Goal: Check status: Check status

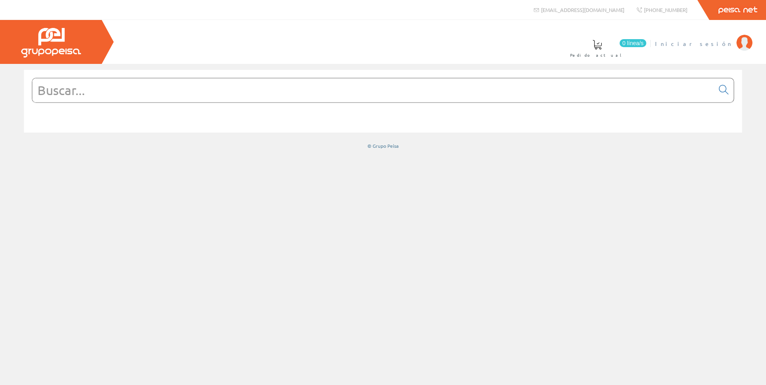
click at [716, 42] on span "Iniciar sesión" at bounding box center [693, 43] width 77 height 8
click at [698, 43] on span "[PERSON_NAME] [PERSON_NAME]" at bounding box center [657, 43] width 151 height 8
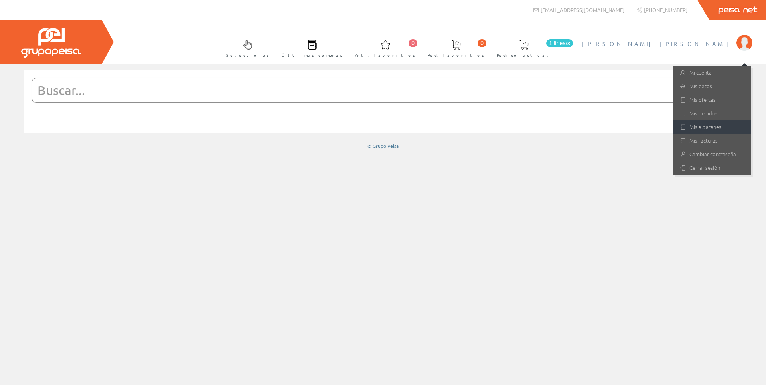
click at [715, 126] on link "Mis albaranes" at bounding box center [712, 127] width 78 height 14
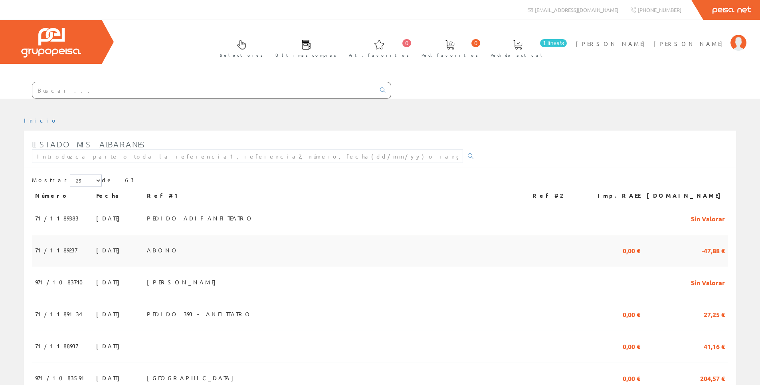
click at [50, 249] on span "71/1189237" at bounding box center [56, 250] width 42 height 14
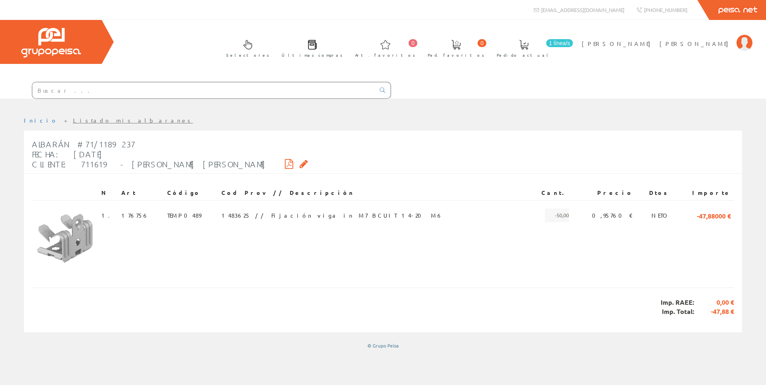
click at [285, 166] on icon at bounding box center [289, 164] width 8 height 6
